Goal: Task Accomplishment & Management: Use online tool/utility

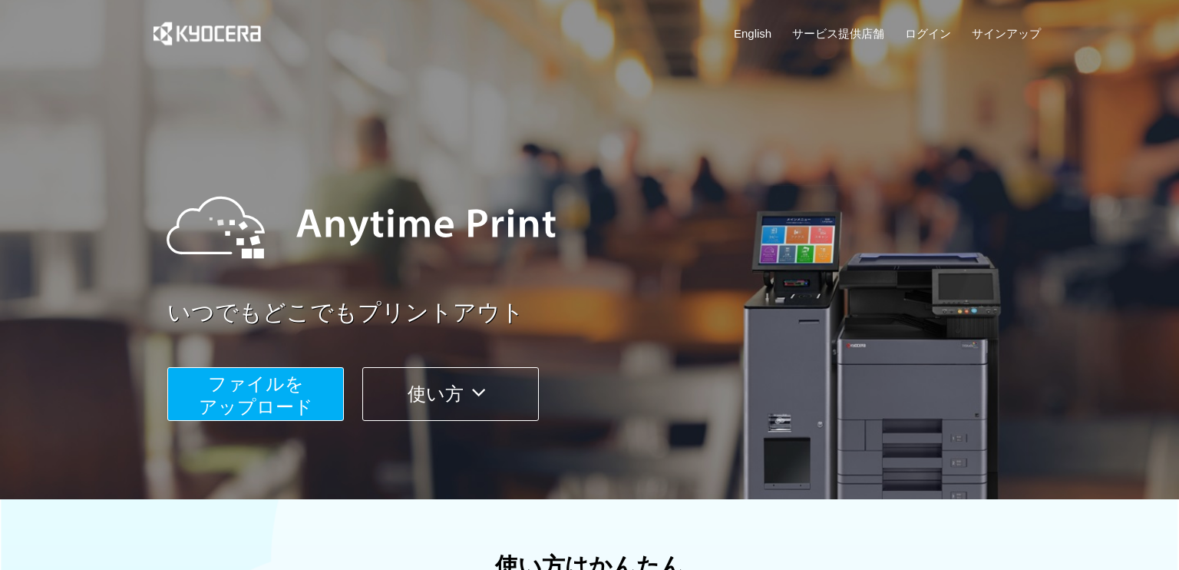
click at [295, 402] on span "ファイルを ​​アップロード" at bounding box center [256, 395] width 114 height 44
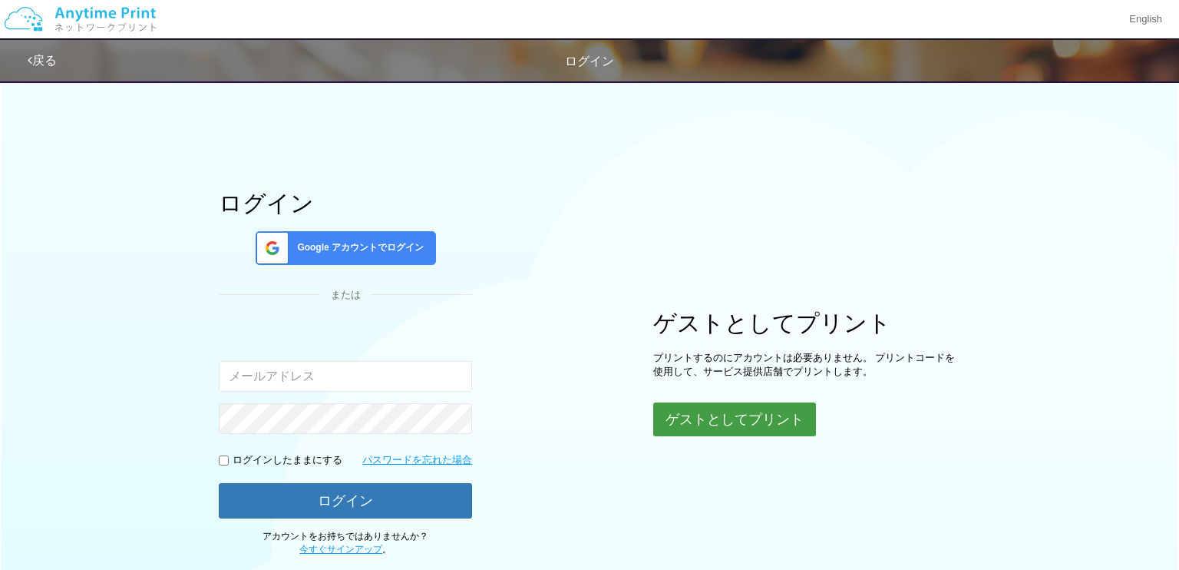
click at [787, 424] on button "ゲストとしてプリント" at bounding box center [734, 419] width 163 height 34
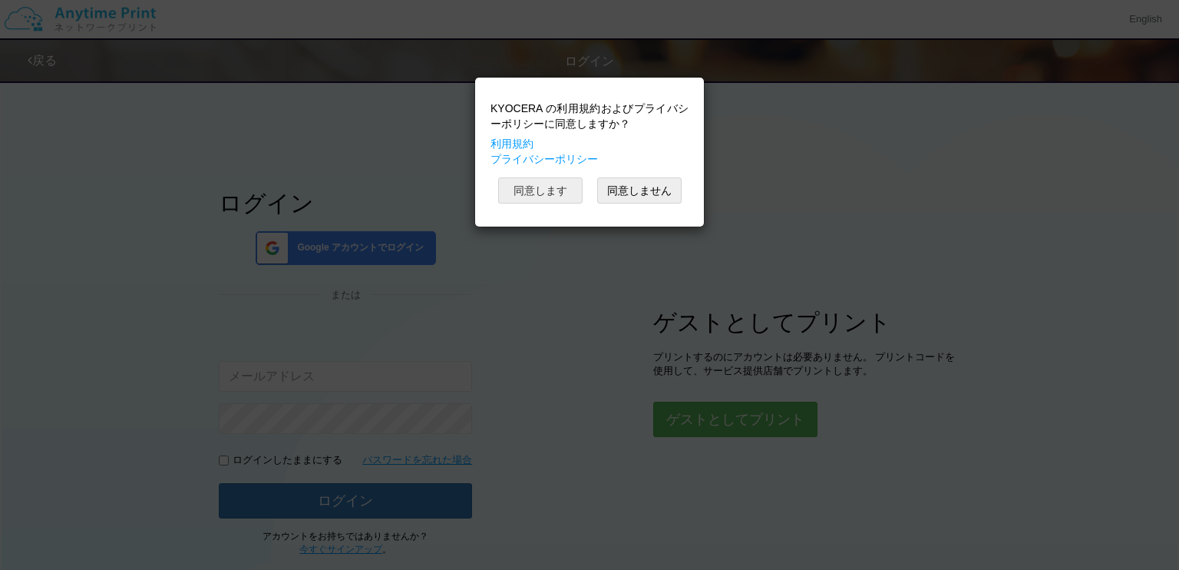
click at [553, 193] on button "同意します" at bounding box center [540, 190] width 84 height 26
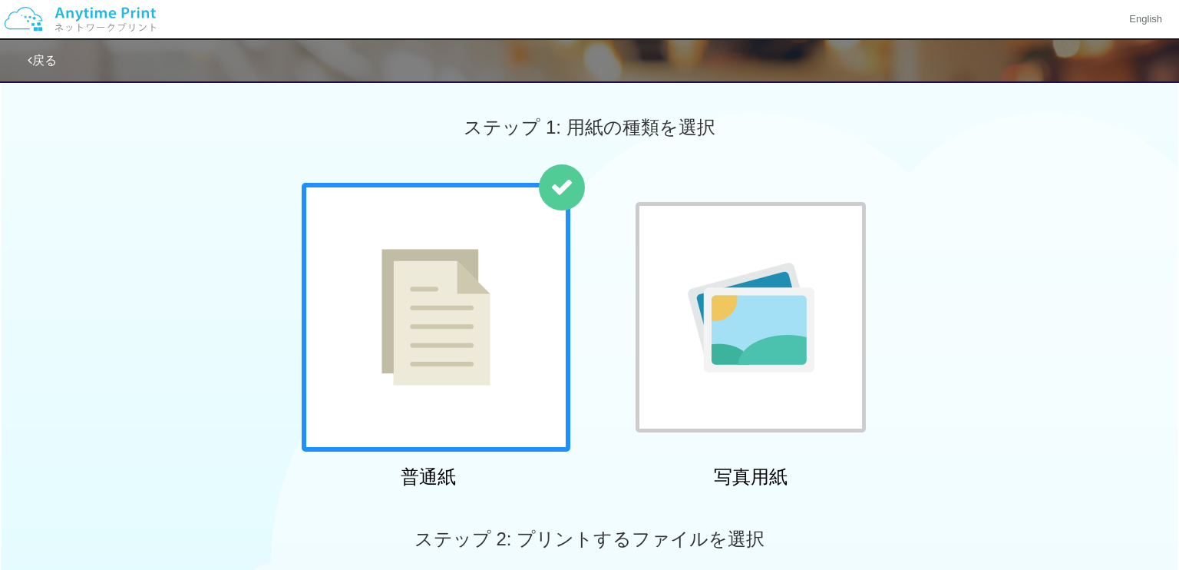
click at [818, 359] on div at bounding box center [751, 317] width 230 height 230
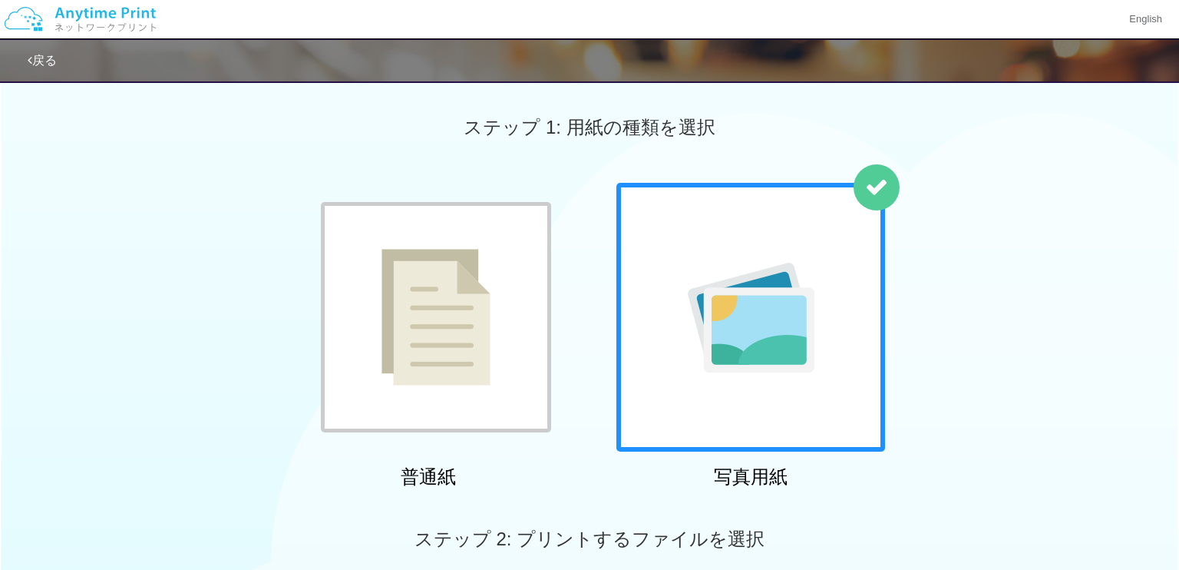
click at [497, 395] on div at bounding box center [436, 317] width 230 height 230
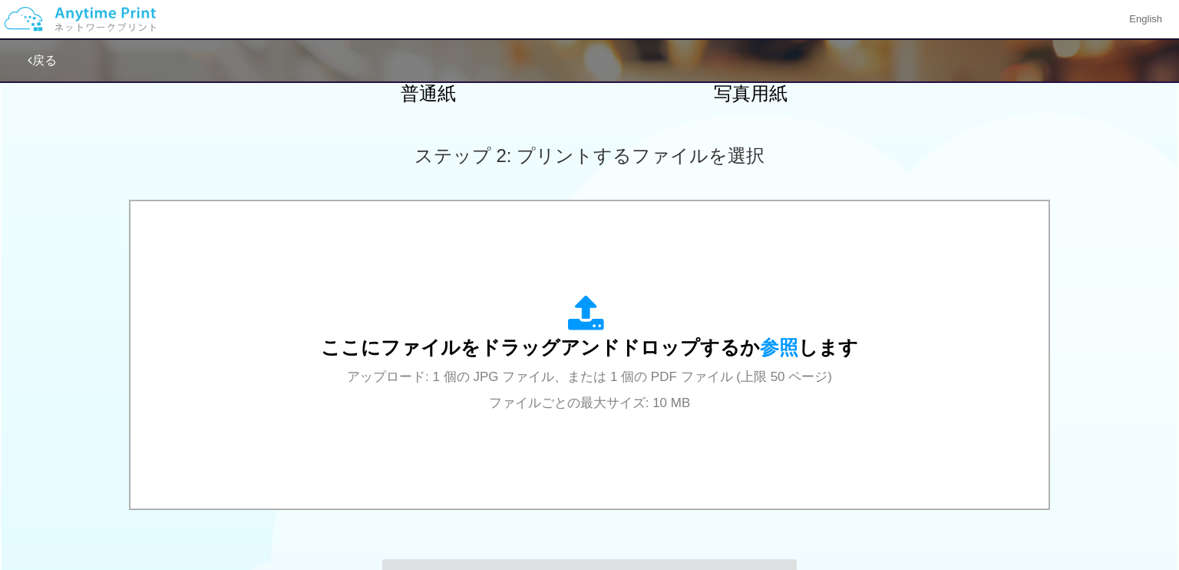
scroll to position [384, 0]
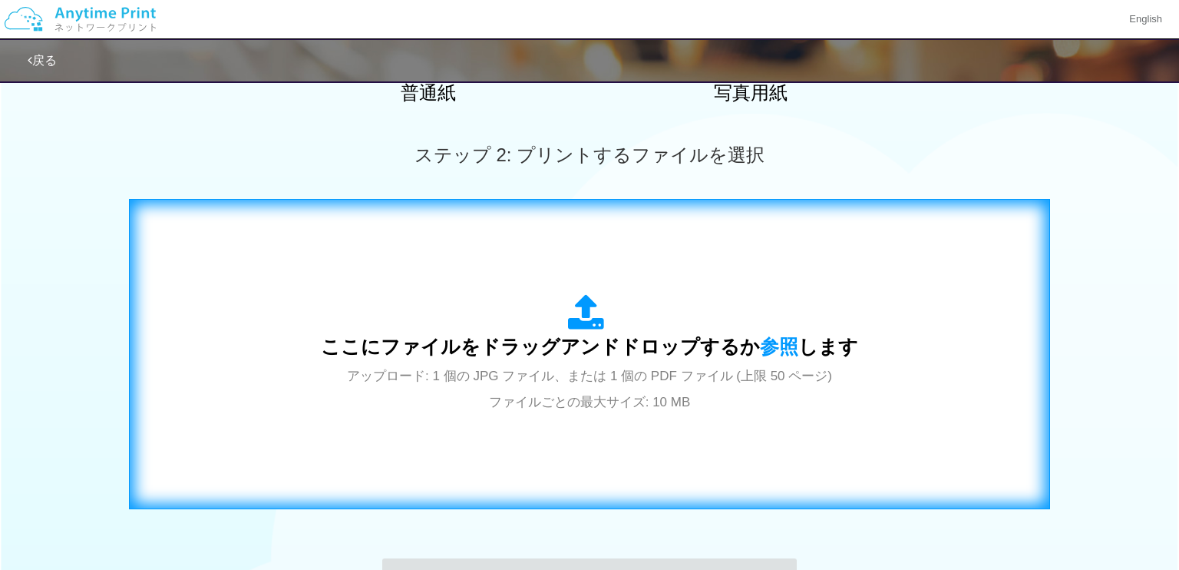
click at [702, 369] on span "アップロード: 1 個の JPG ファイル、または 1 個の PDF ファイル (上限 50 ページ) ファイルごとの最大サイズ: 10 MB" at bounding box center [589, 388] width 485 height 41
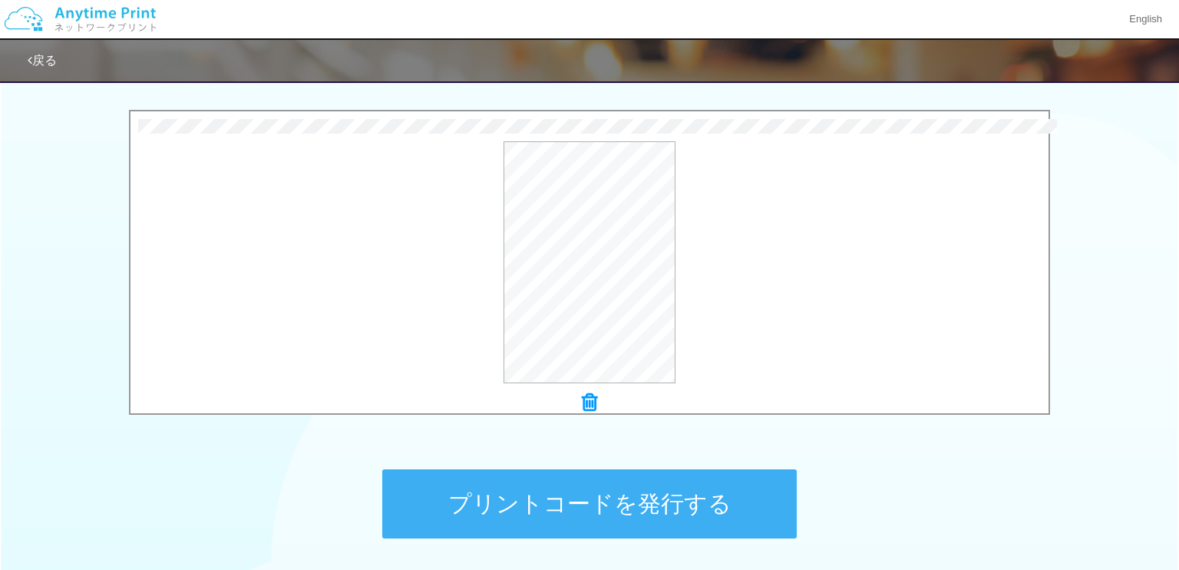
scroll to position [597, 0]
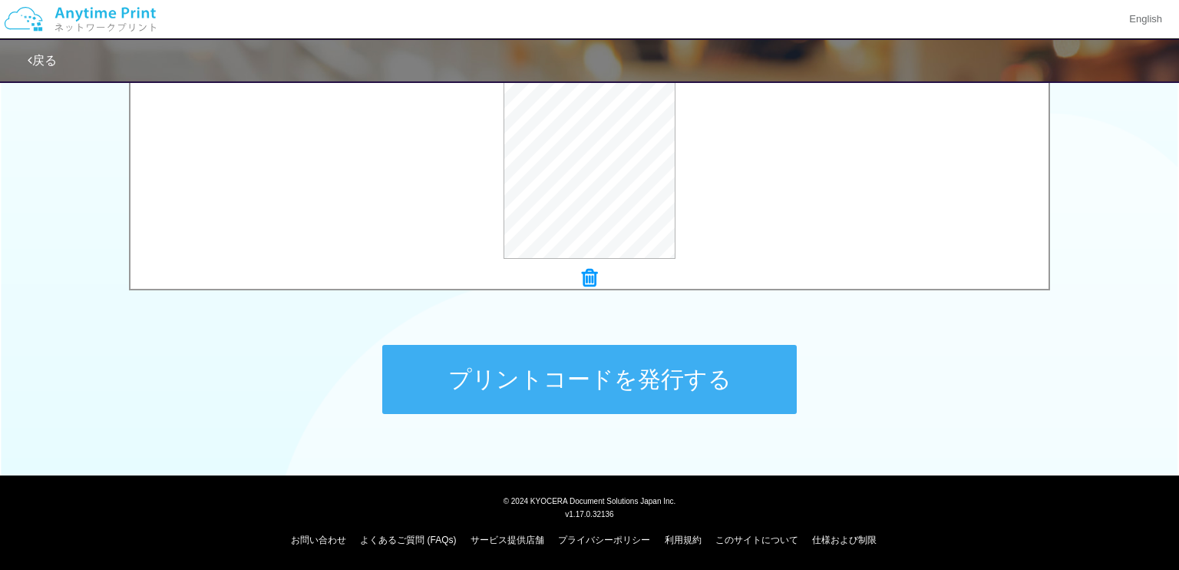
click at [755, 382] on button "プリントコードを発行する" at bounding box center [589, 379] width 415 height 69
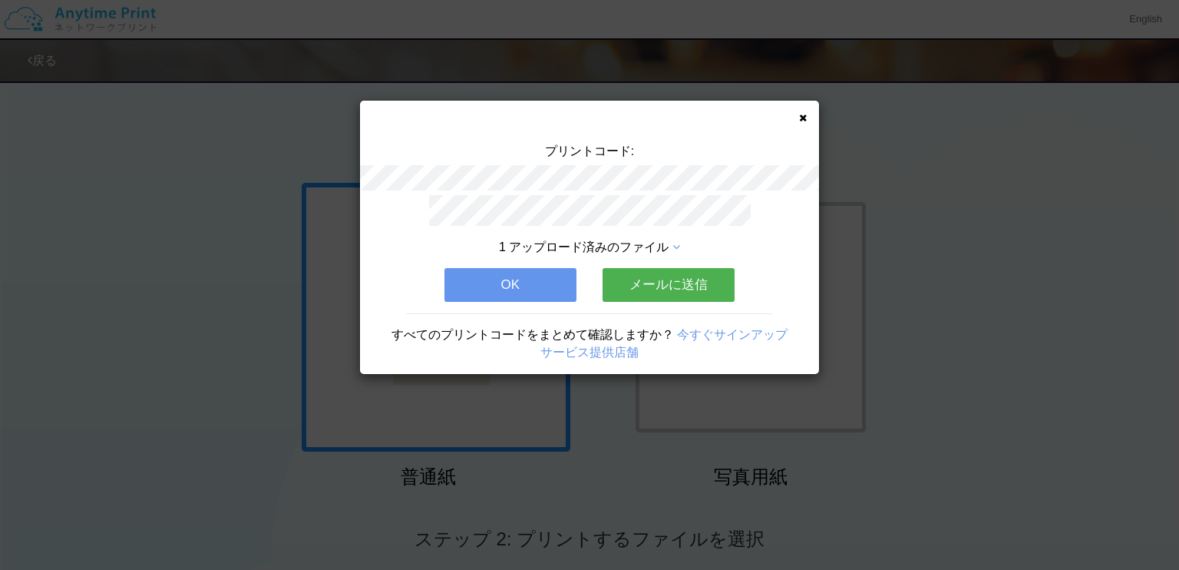
click at [682, 289] on button "メールに送信" at bounding box center [669, 285] width 132 height 34
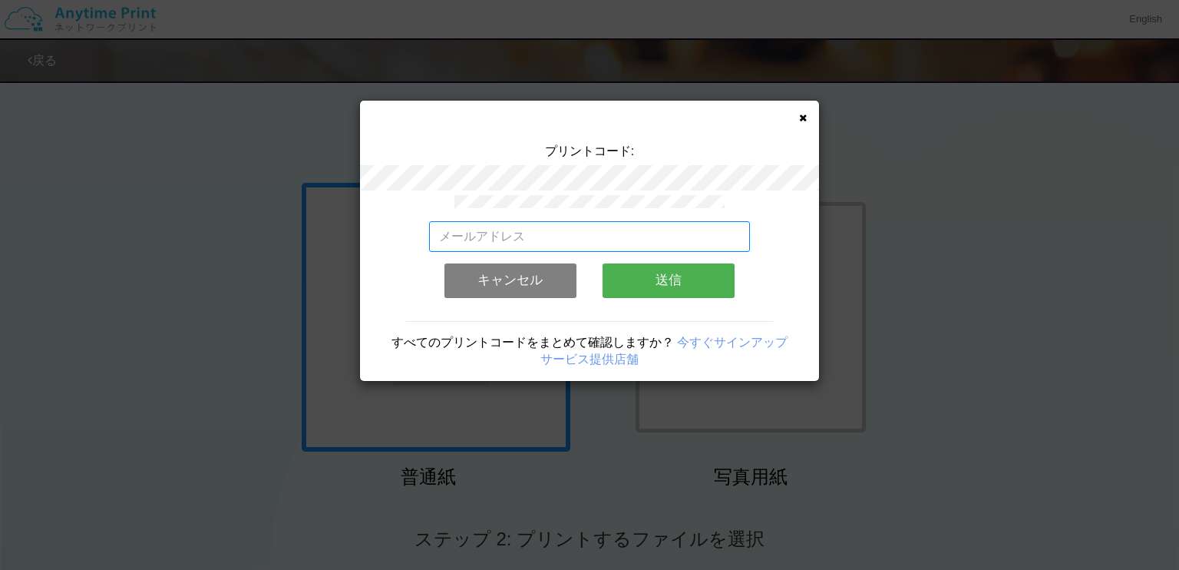
click at [587, 230] on input "email" at bounding box center [590, 236] width 322 height 31
type input "[EMAIL_ADDRESS][DOMAIN_NAME]"
click at [695, 285] on button "送信" at bounding box center [669, 280] width 132 height 34
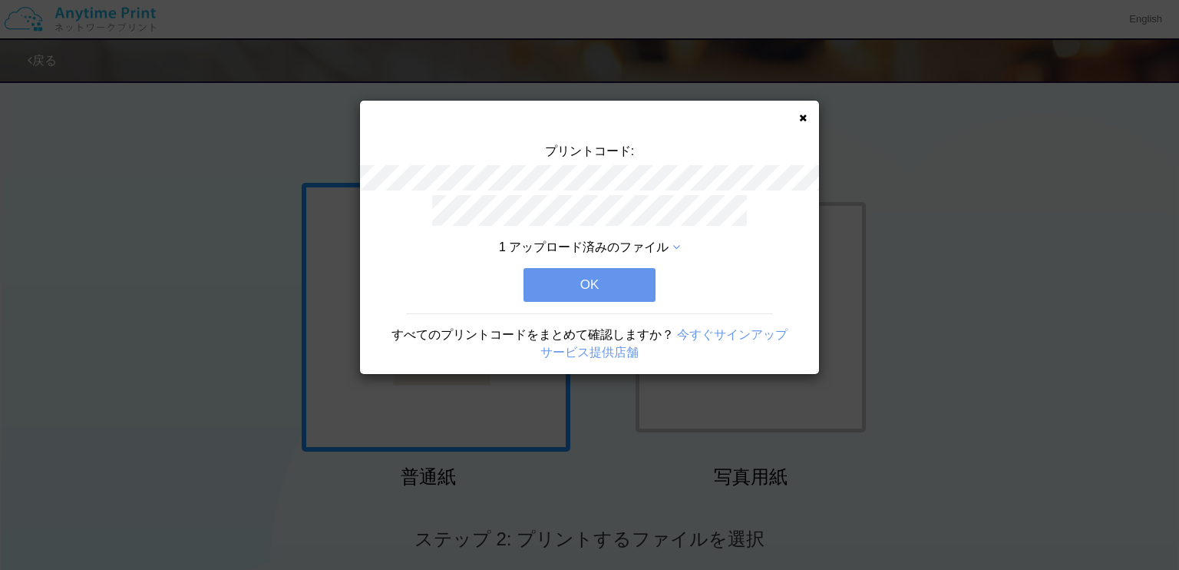
click at [616, 284] on button "OK" at bounding box center [590, 285] width 132 height 34
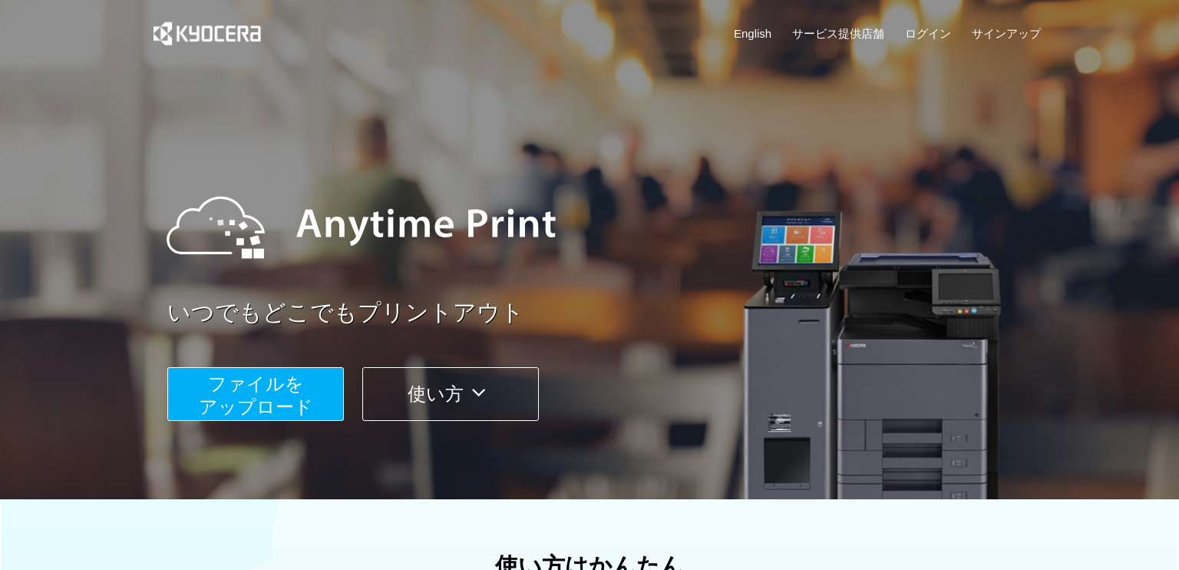
click at [326, 405] on button "ファイルを ​​アップロード" at bounding box center [255, 394] width 177 height 54
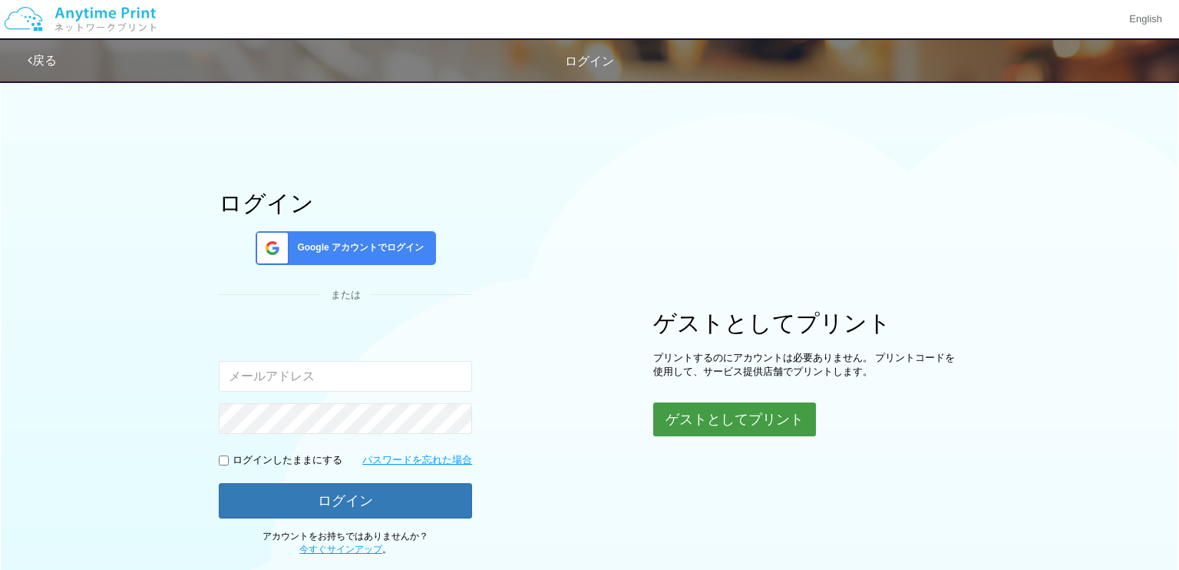
click at [682, 422] on button "ゲストとしてプリント" at bounding box center [734, 419] width 163 height 34
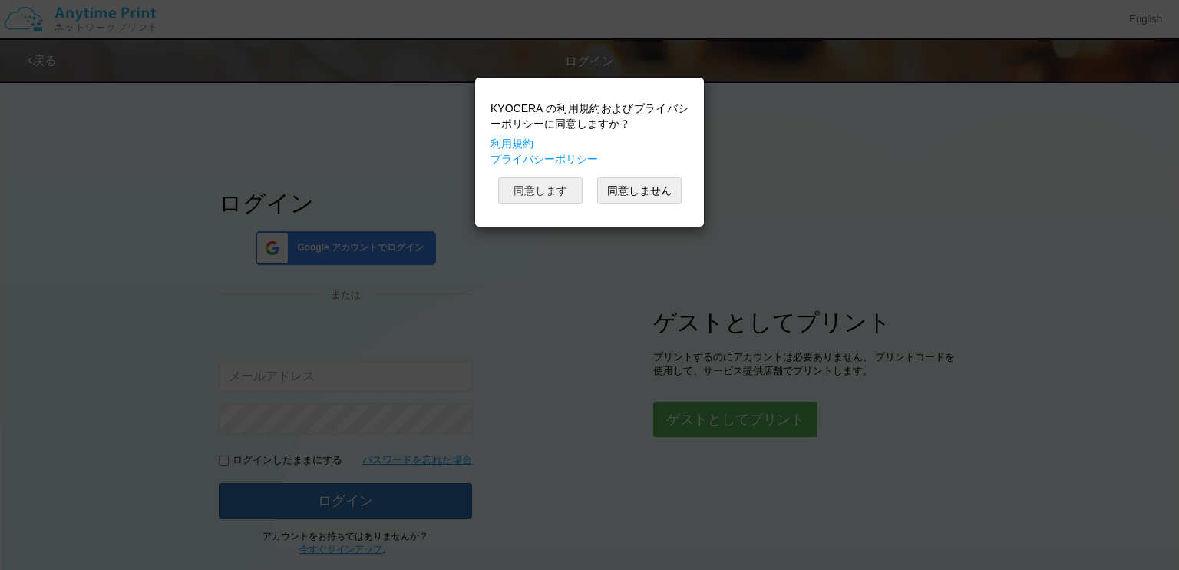
click at [540, 190] on button "同意します" at bounding box center [540, 190] width 84 height 26
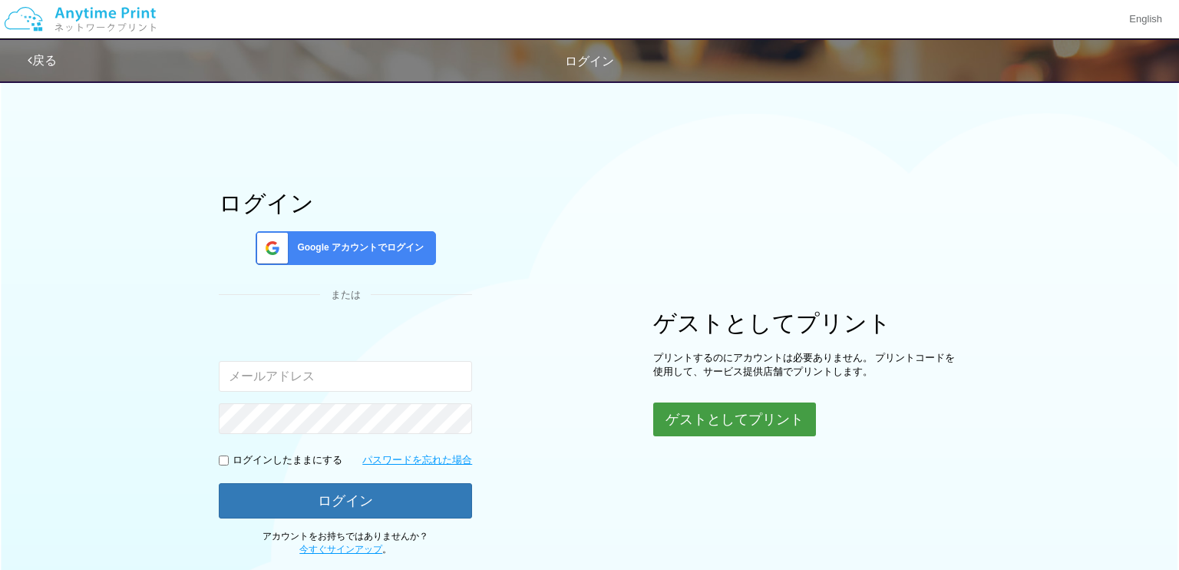
click at [682, 421] on button "ゲストとしてプリント" at bounding box center [734, 419] width 163 height 34
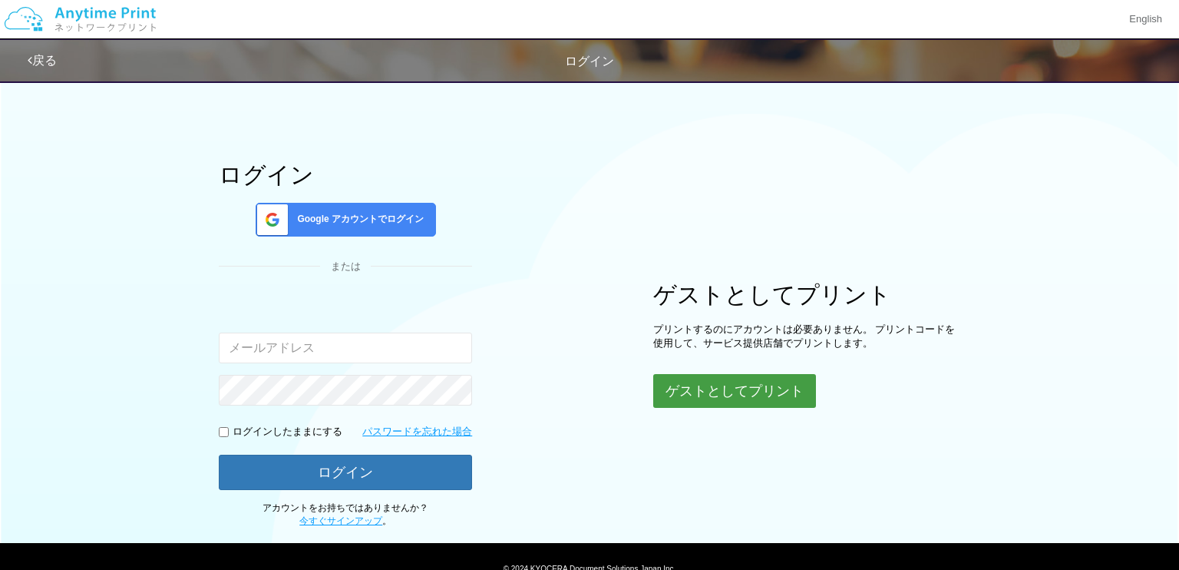
scroll to position [95, 0]
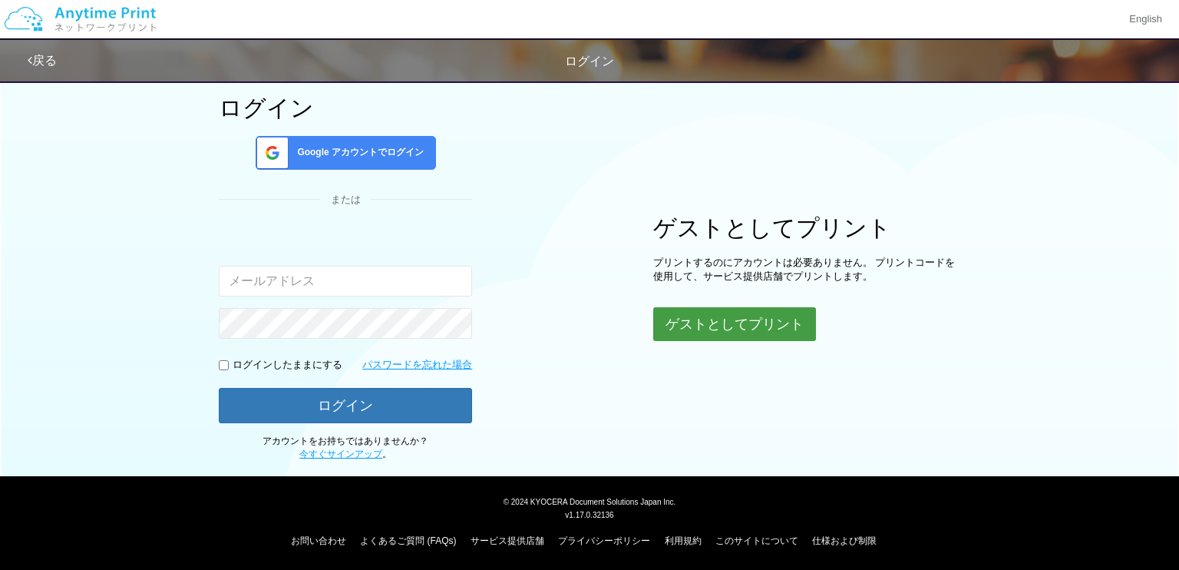
click at [728, 332] on button "ゲストとしてプリント" at bounding box center [734, 324] width 163 height 34
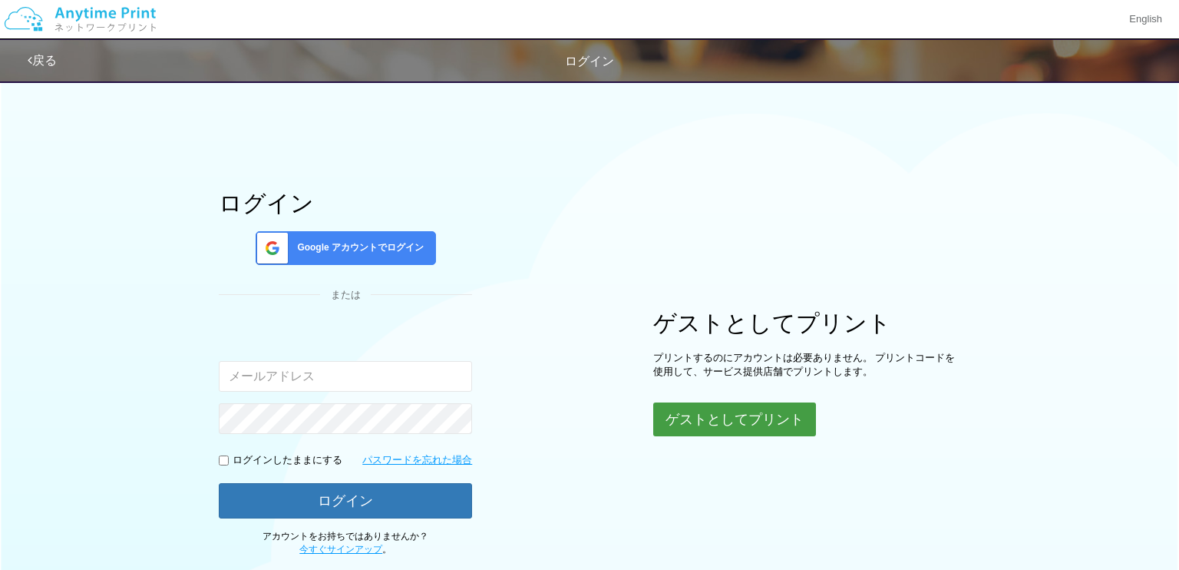
scroll to position [6, 0]
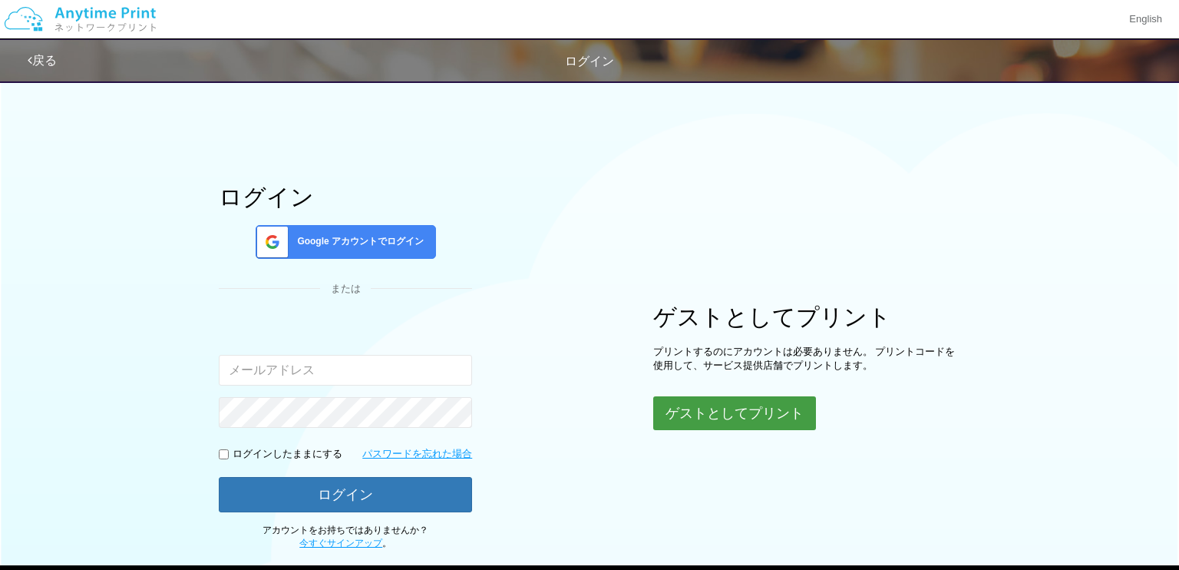
click at [764, 421] on button "ゲストとしてプリント" at bounding box center [734, 413] width 163 height 34
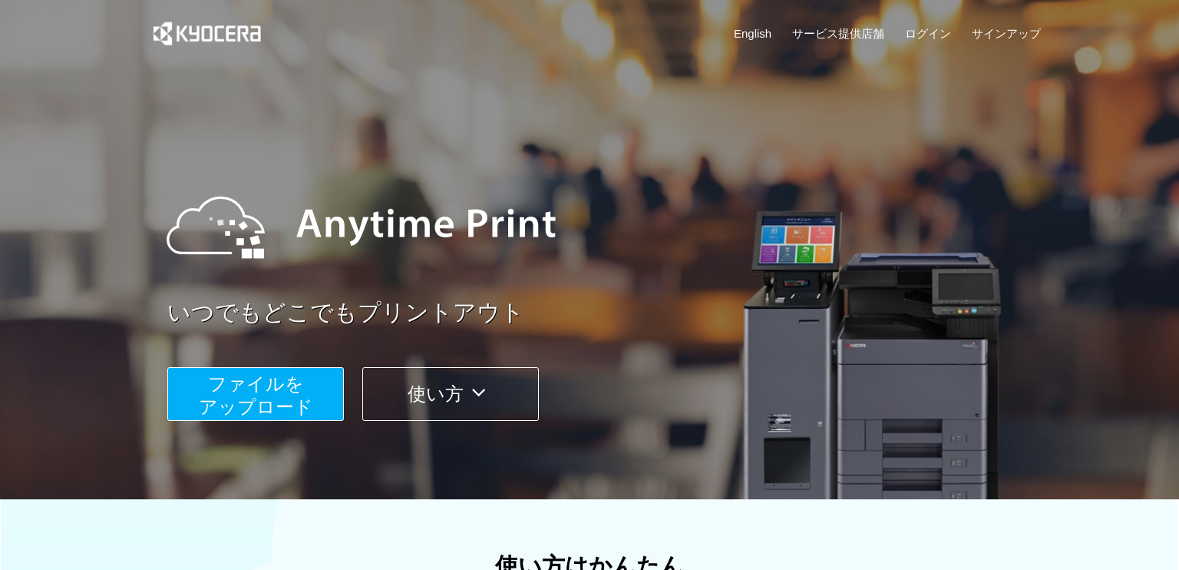
click at [295, 402] on span "ファイルを ​​アップロード" at bounding box center [256, 395] width 114 height 44
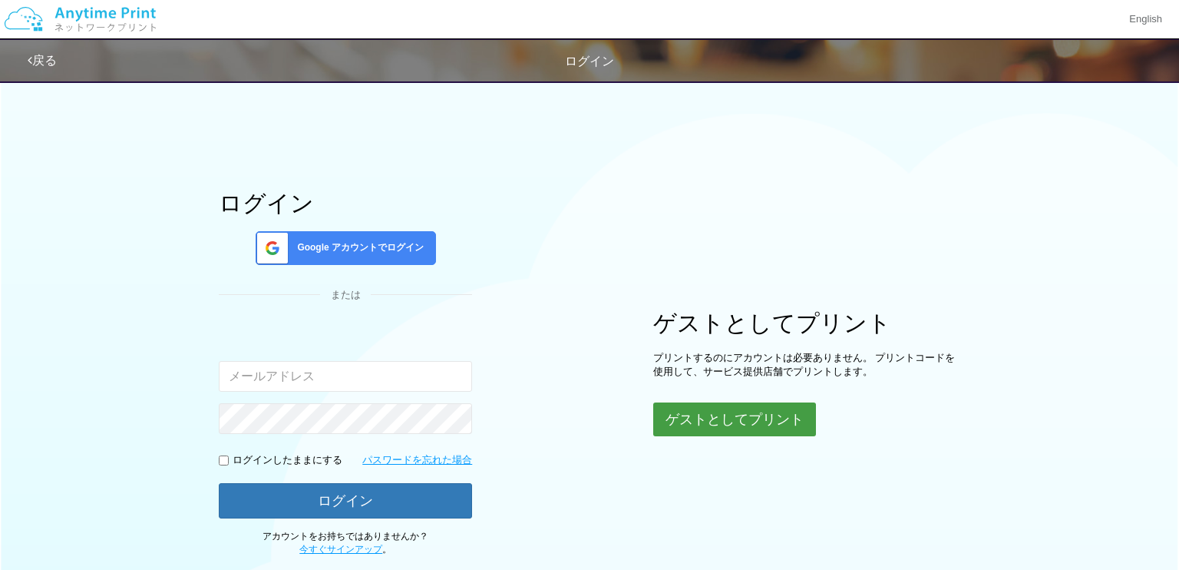
click at [783, 417] on button "ゲストとしてプリント" at bounding box center [734, 419] width 163 height 34
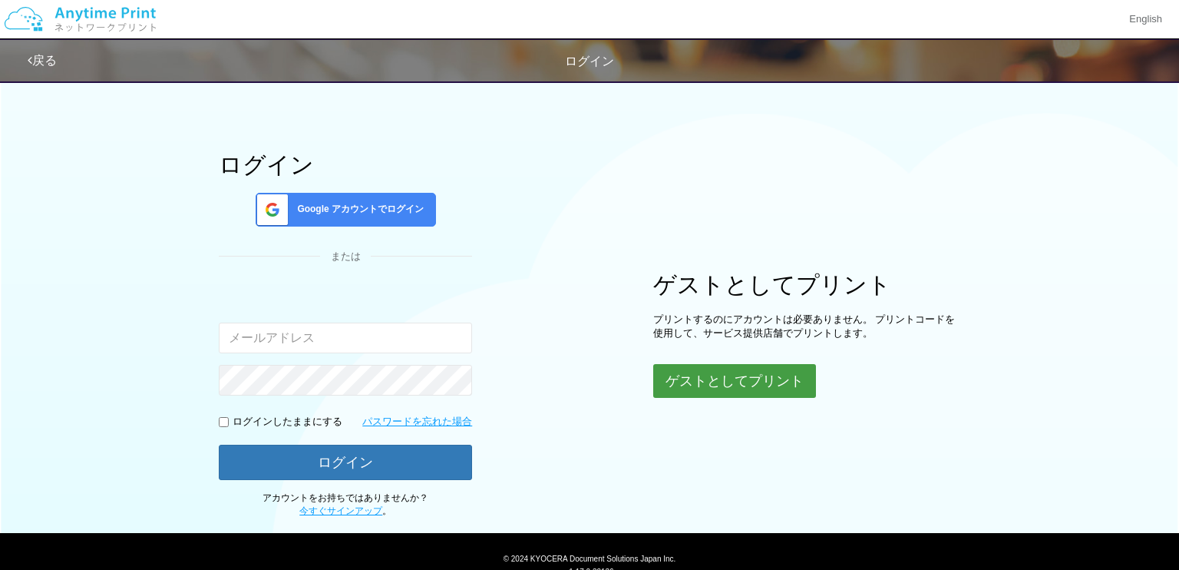
scroll to position [95, 0]
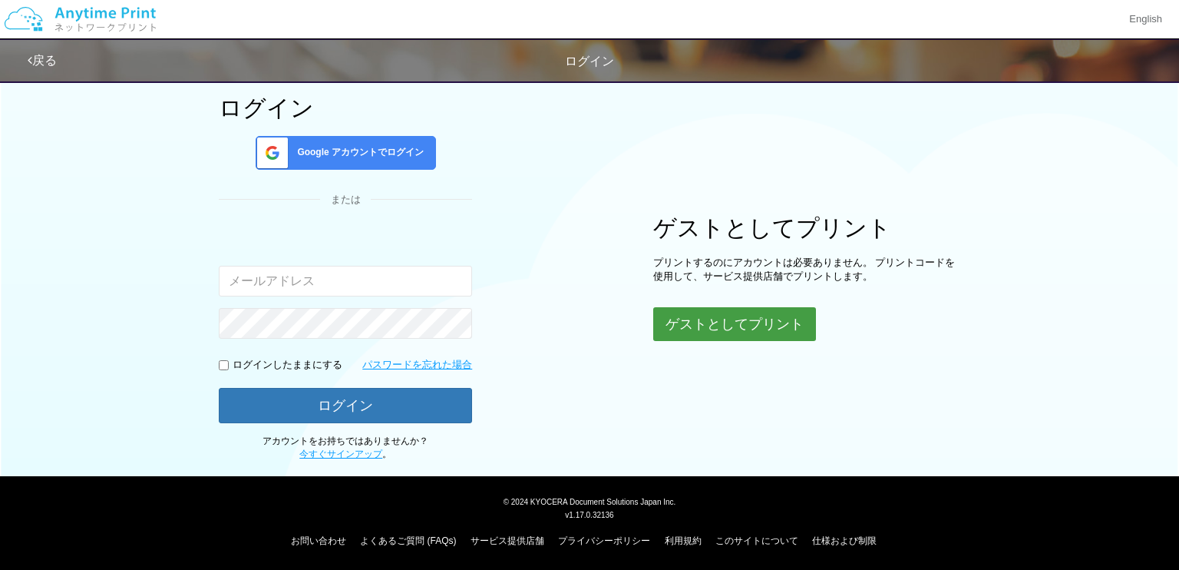
click at [755, 317] on button "ゲストとしてプリント" at bounding box center [734, 324] width 163 height 34
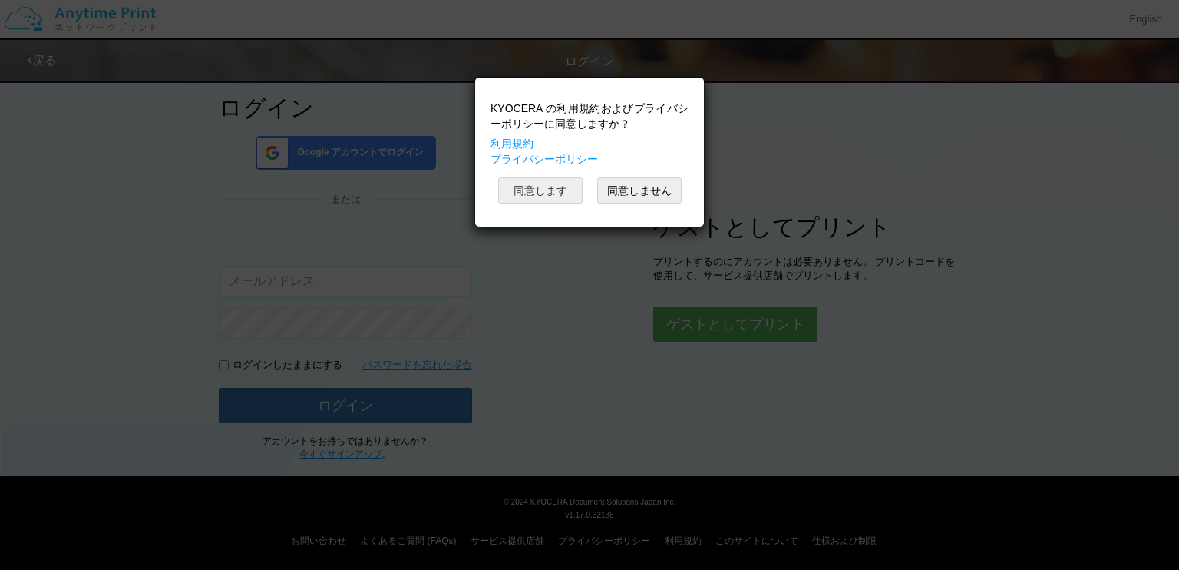
click at [549, 189] on button "同意します" at bounding box center [540, 190] width 84 height 26
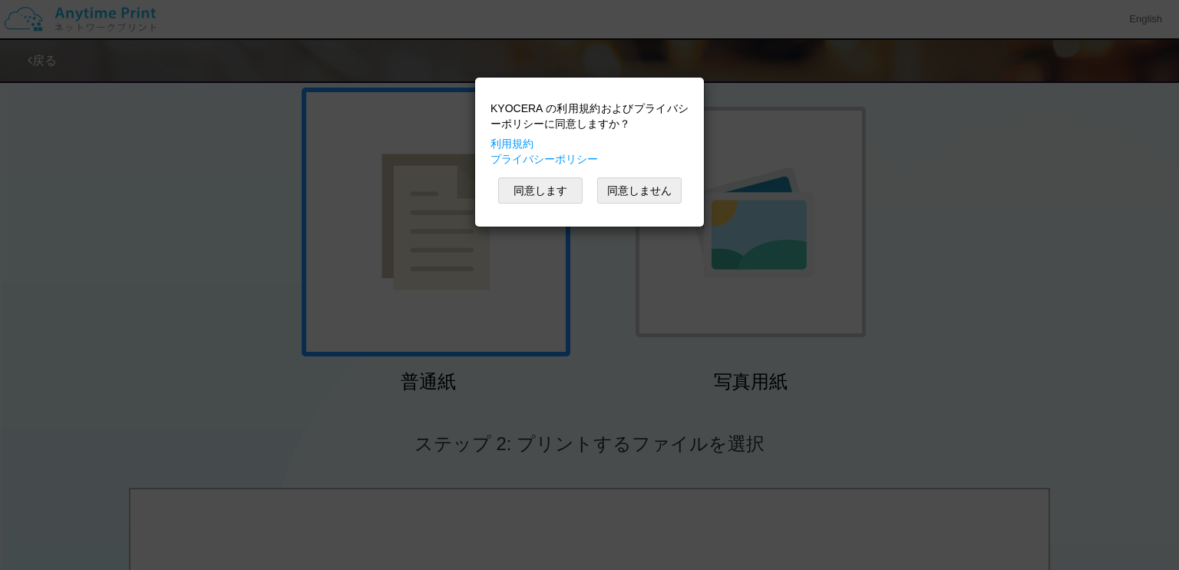
click at [1090, 471] on div "KYOCERA の利用規約およびプライバシーポリシーに同意しますか？ 利用規約 プライバシーポリシー 同意します 同意しません" at bounding box center [589, 285] width 1179 height 570
click at [819, 271] on div "KYOCERA の利用規約およびプライバシーポリシーに同意しますか？ 利用規約 プライバシーポリシー 同意します 同意しません" at bounding box center [589, 285] width 1179 height 570
click at [543, 193] on button "同意します" at bounding box center [540, 190] width 84 height 26
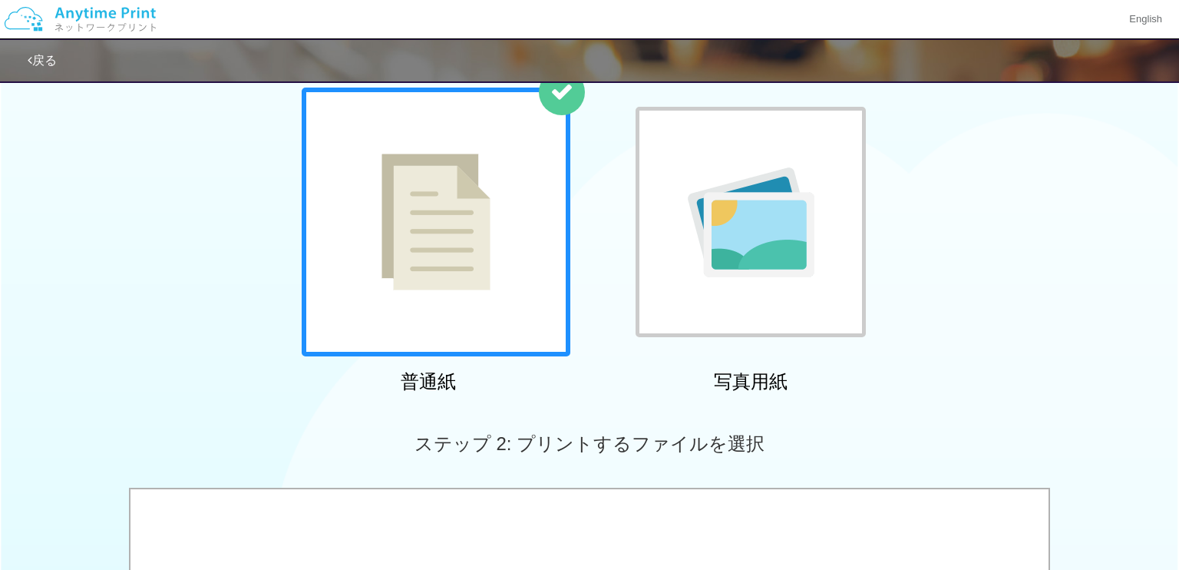
click at [781, 238] on img at bounding box center [751, 222] width 127 height 110
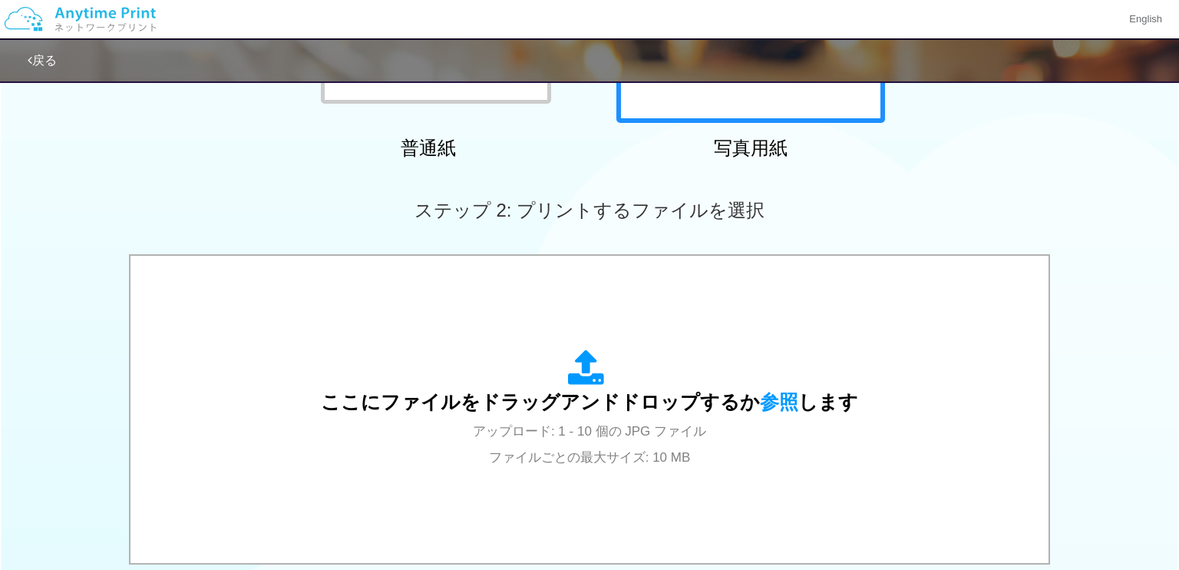
scroll to position [332, 0]
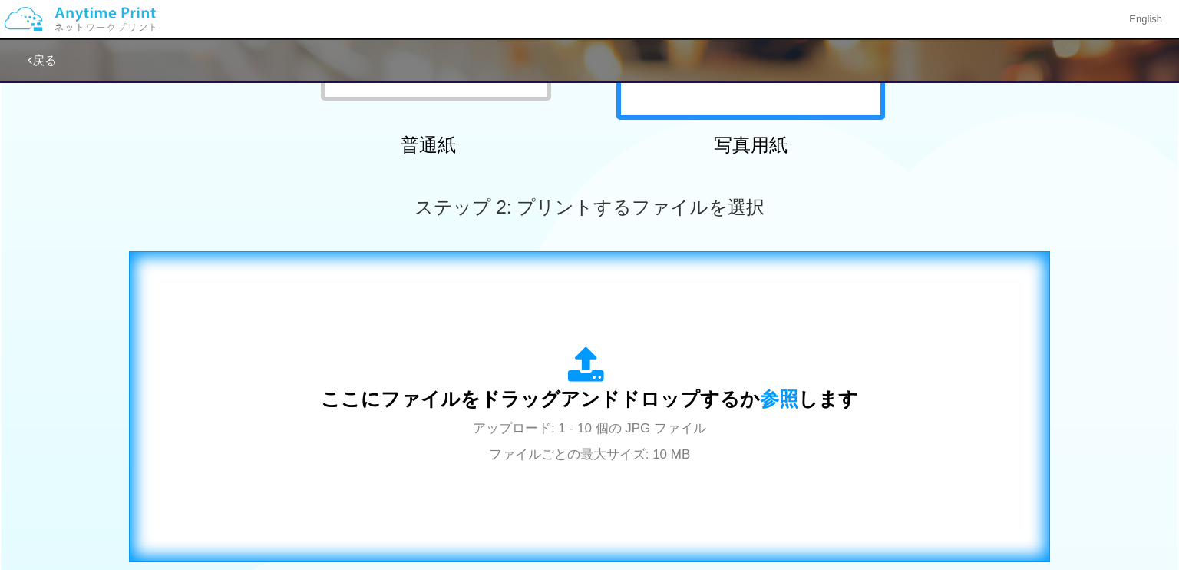
click at [888, 368] on div "ここにファイルをドラッグアンドドロップするか 参照 します アップロード: 1 - 10 個の JPG ファイル ファイルごとの最大サイズ: 10 MB" at bounding box center [589, 406] width 889 height 278
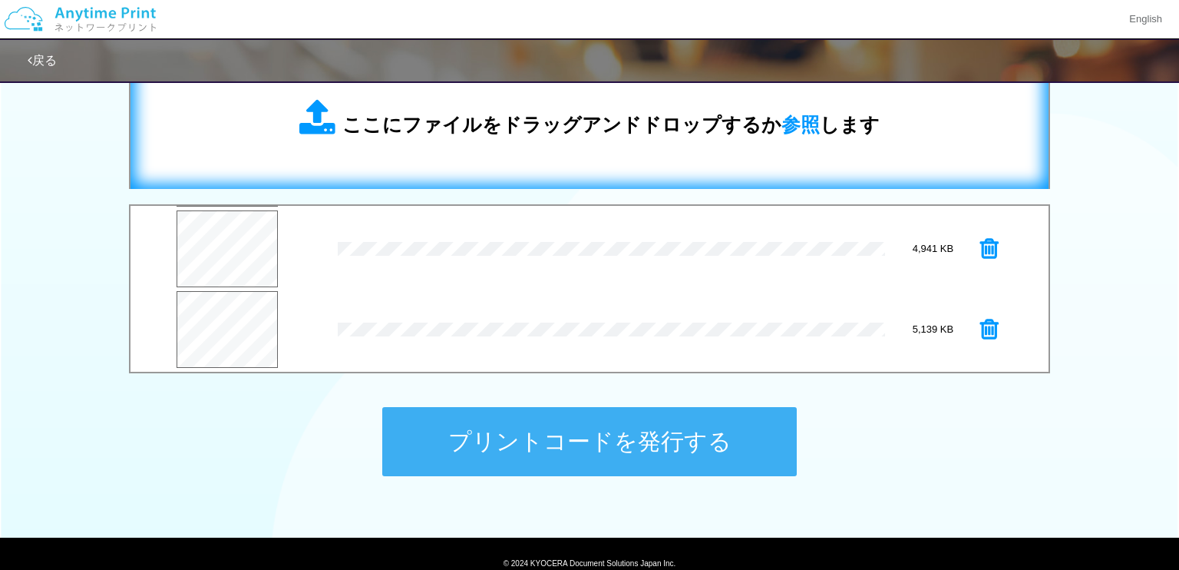
scroll to position [79, 0]
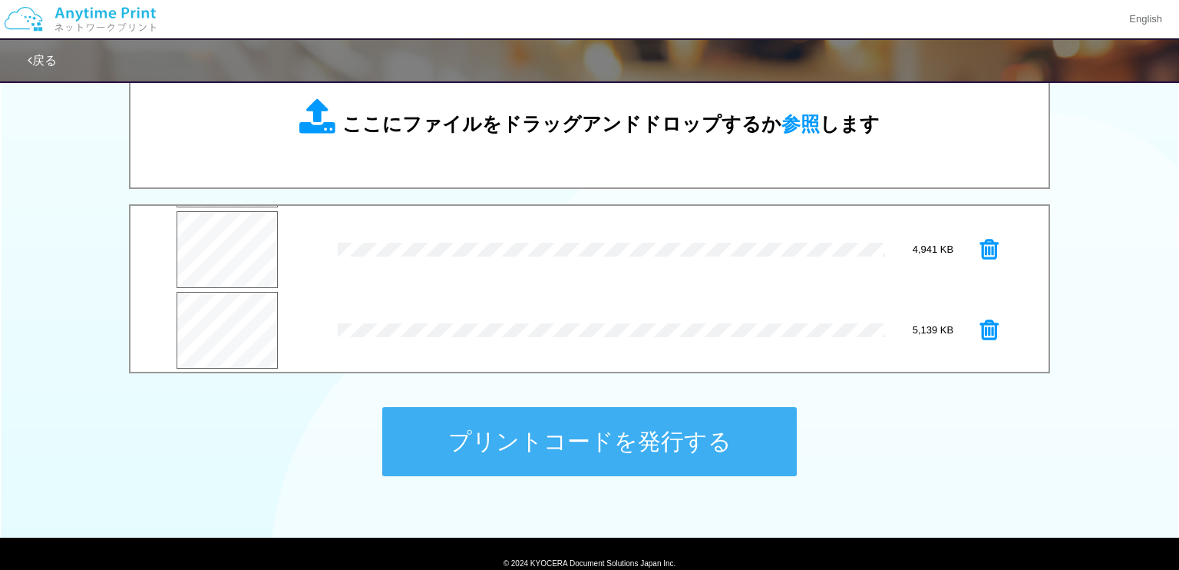
click at [738, 436] on button "プリントコードを発行する" at bounding box center [589, 441] width 415 height 69
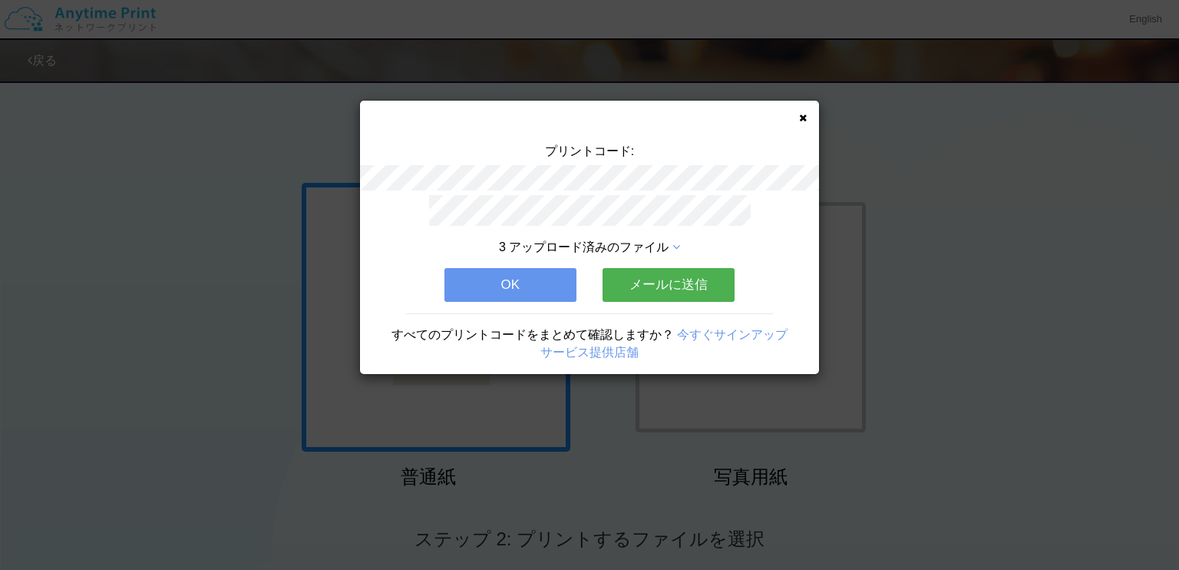
click at [694, 286] on button "メールに送信" at bounding box center [669, 285] width 132 height 34
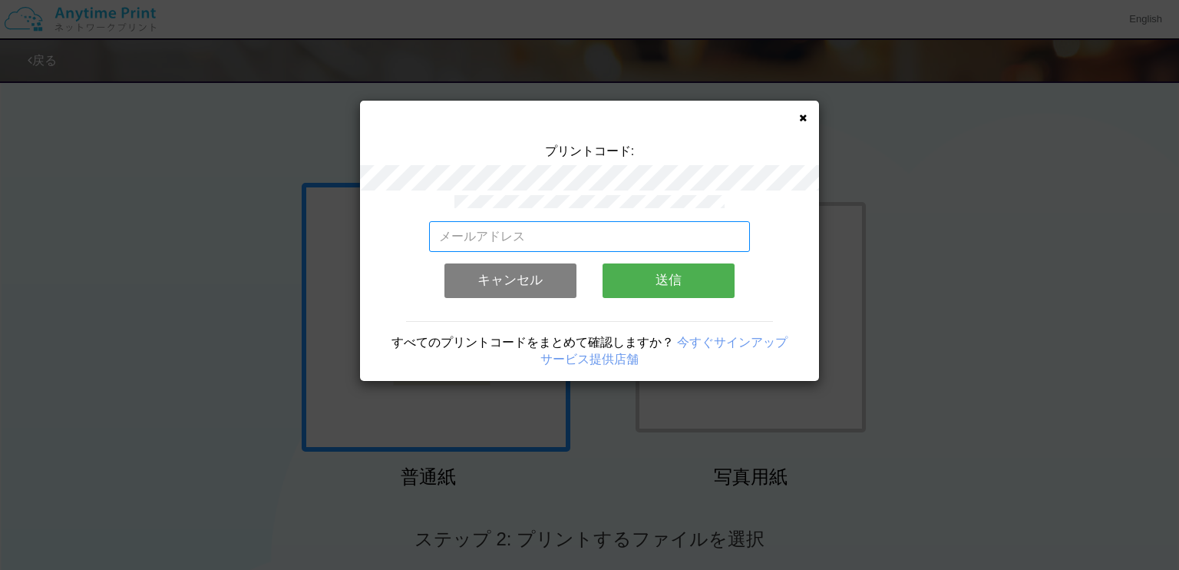
click at [686, 236] on input "email" at bounding box center [590, 236] width 322 height 31
type input "[EMAIL_ADDRESS][DOMAIN_NAME]"
click at [686, 278] on button "送信" at bounding box center [669, 280] width 132 height 34
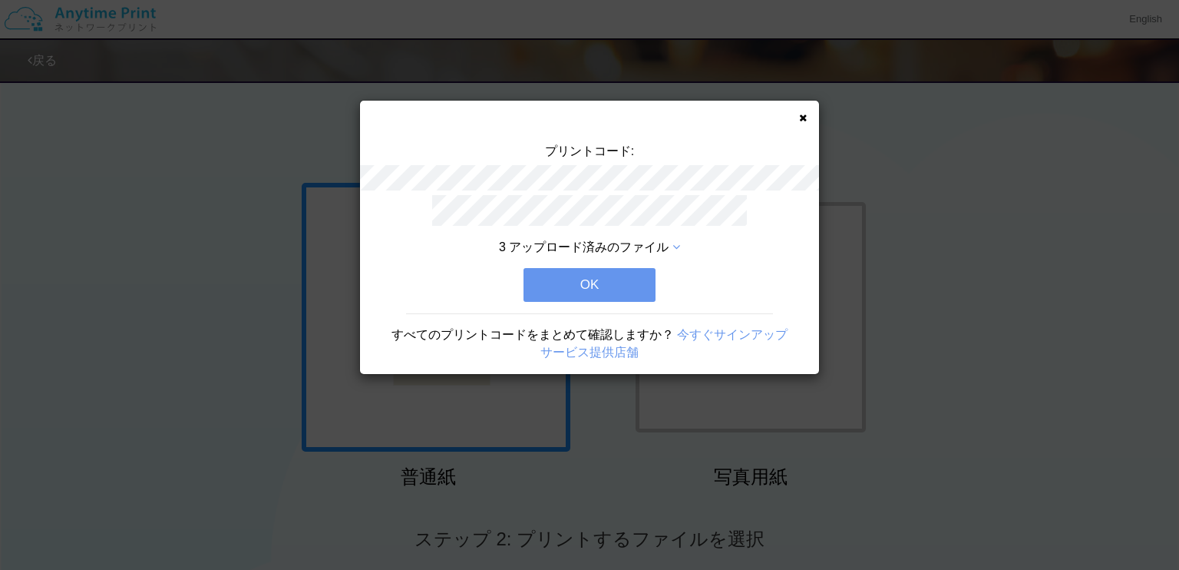
click at [613, 282] on button "OK" at bounding box center [590, 285] width 132 height 34
